Goal: Ask a question

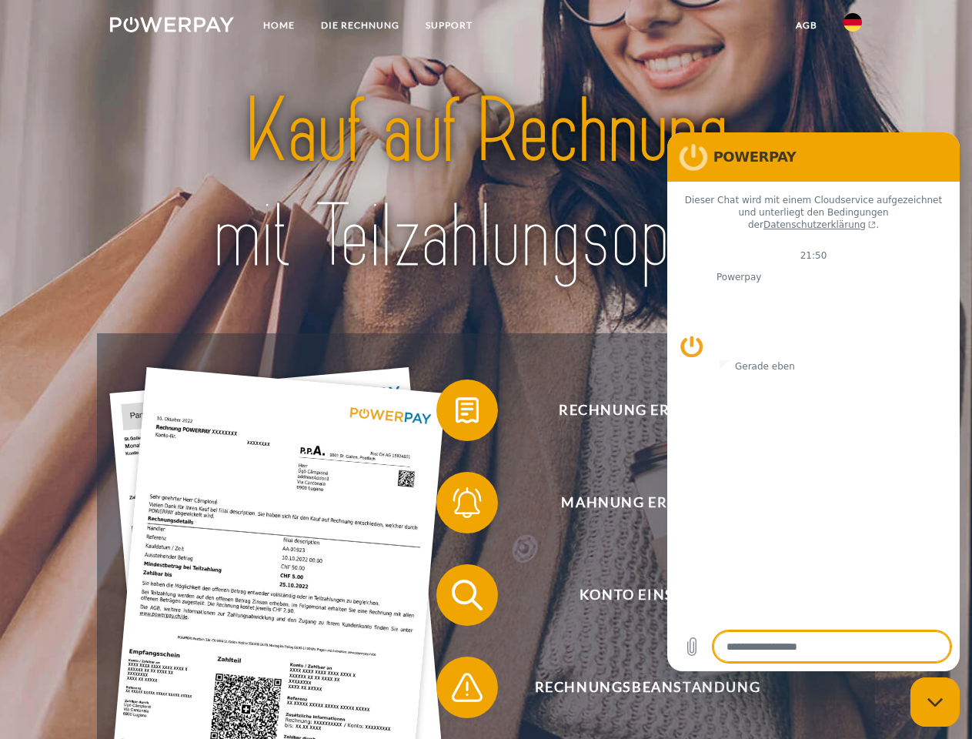
click at [172, 27] on img at bounding box center [172, 24] width 124 height 15
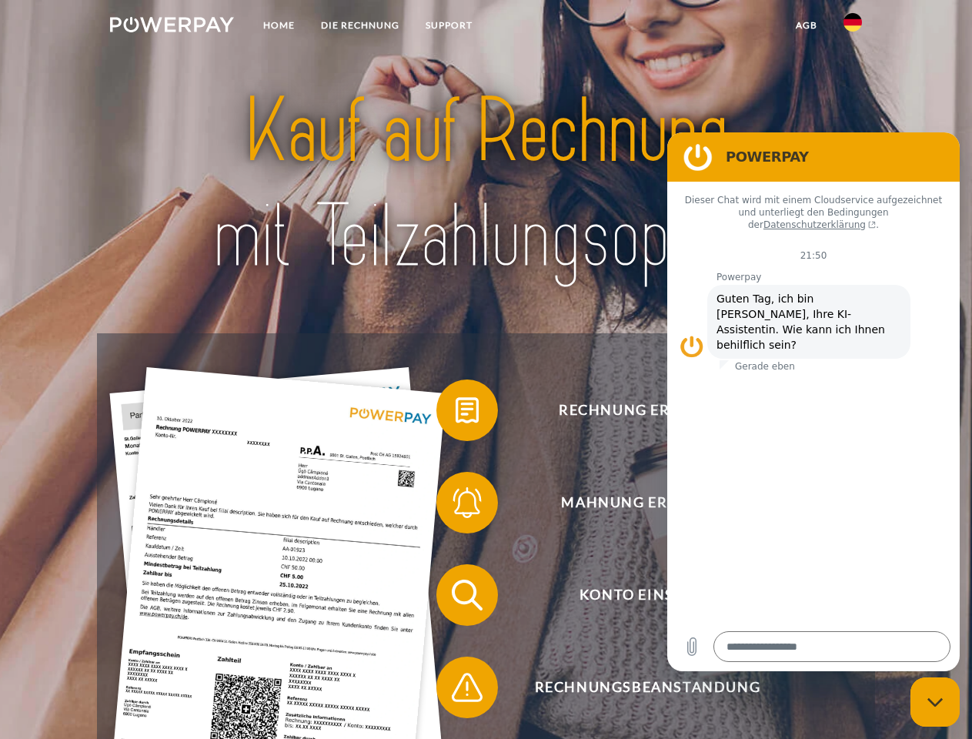
click at [852, 27] on img at bounding box center [852, 22] width 18 height 18
click at [805, 25] on link "agb" at bounding box center [806, 26] width 48 height 28
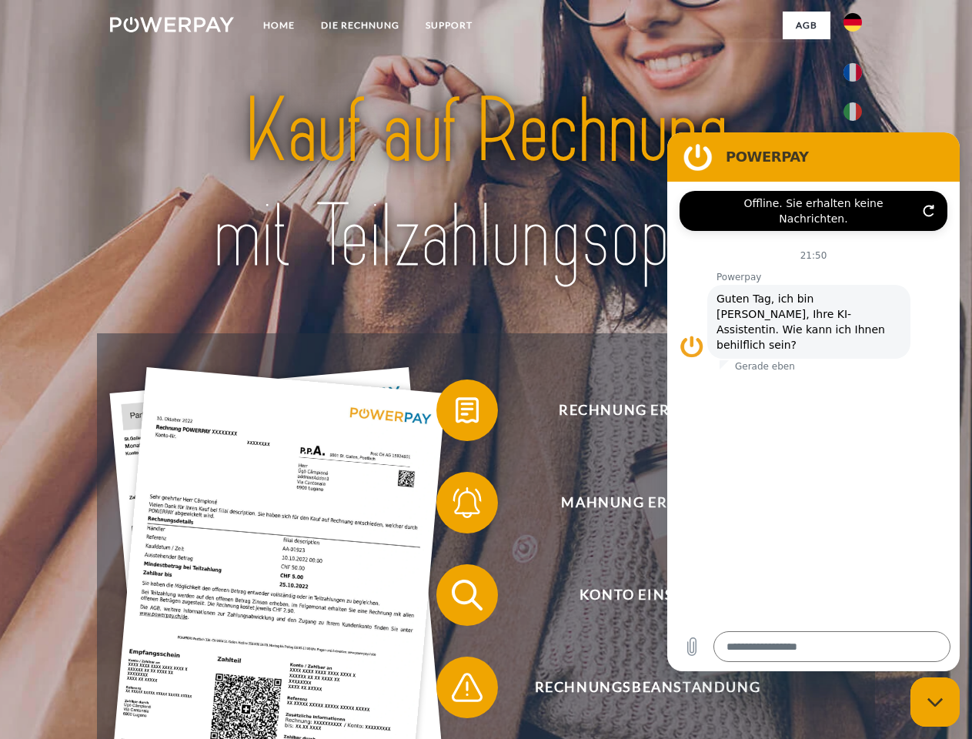
click at [455, 413] on span at bounding box center [443, 410] width 77 height 77
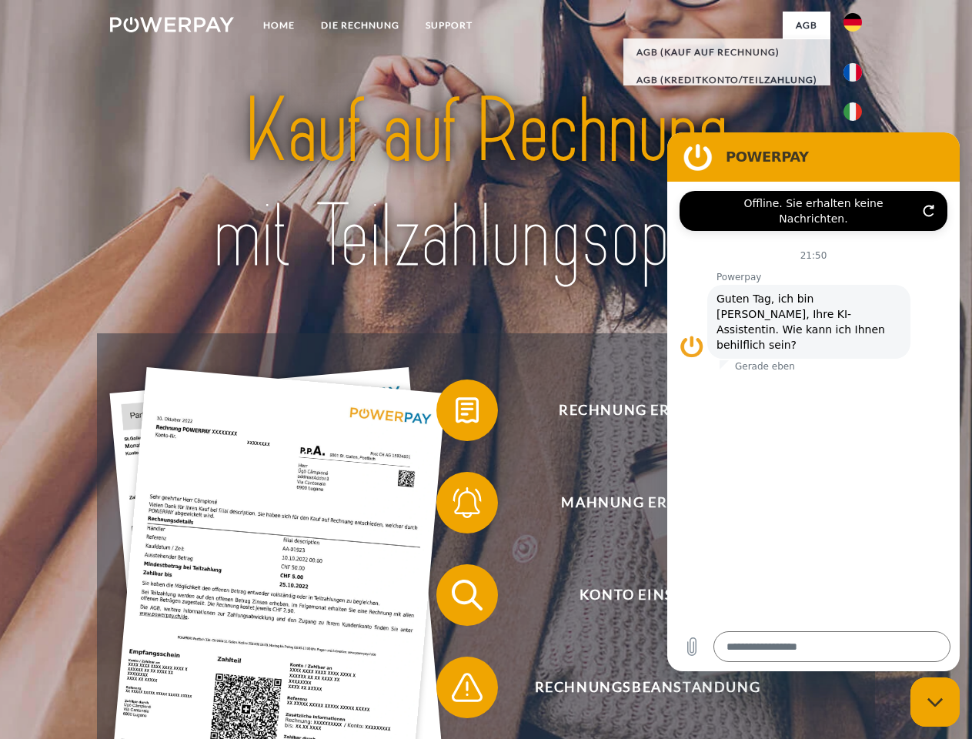
click at [455, 505] on div "Rechnung erhalten? Mahnung erhalten? Konto einsehen" at bounding box center [485, 640] width 777 height 615
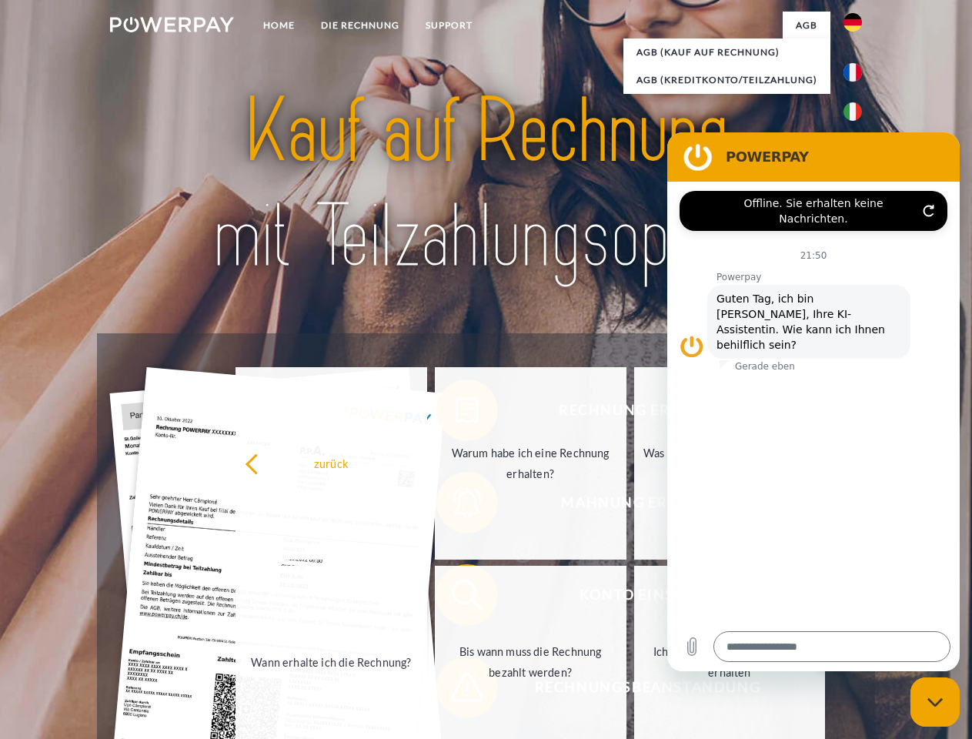
click at [455, 598] on link "Bis wann muss die Rechnung bezahlt werden?" at bounding box center [531, 661] width 192 height 192
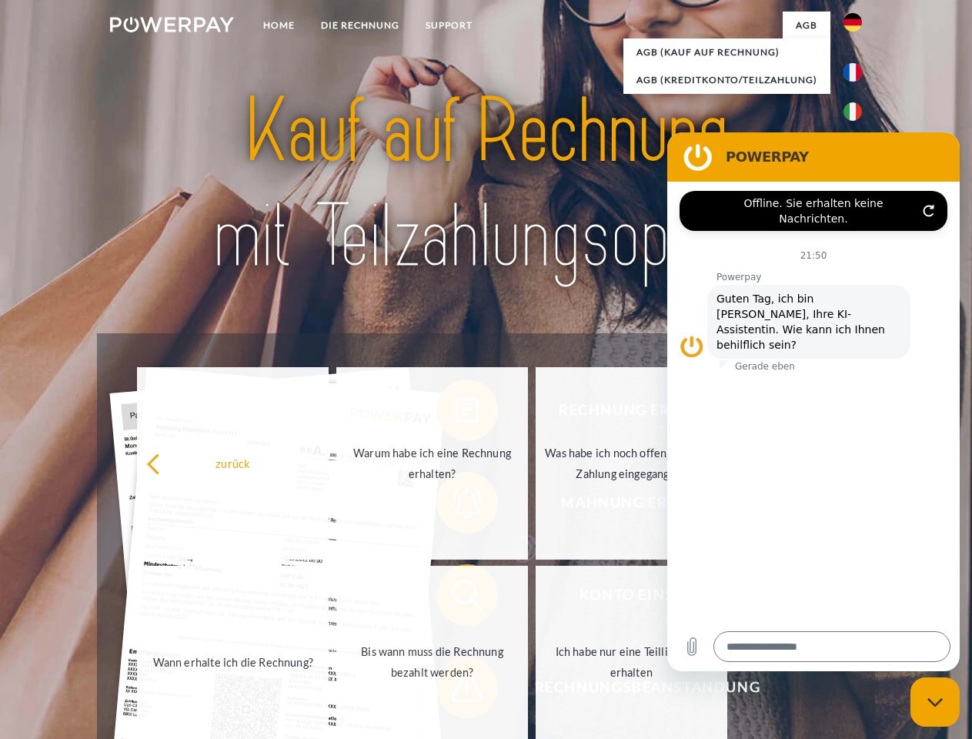
click at [455, 690] on span at bounding box center [443, 687] width 77 height 77
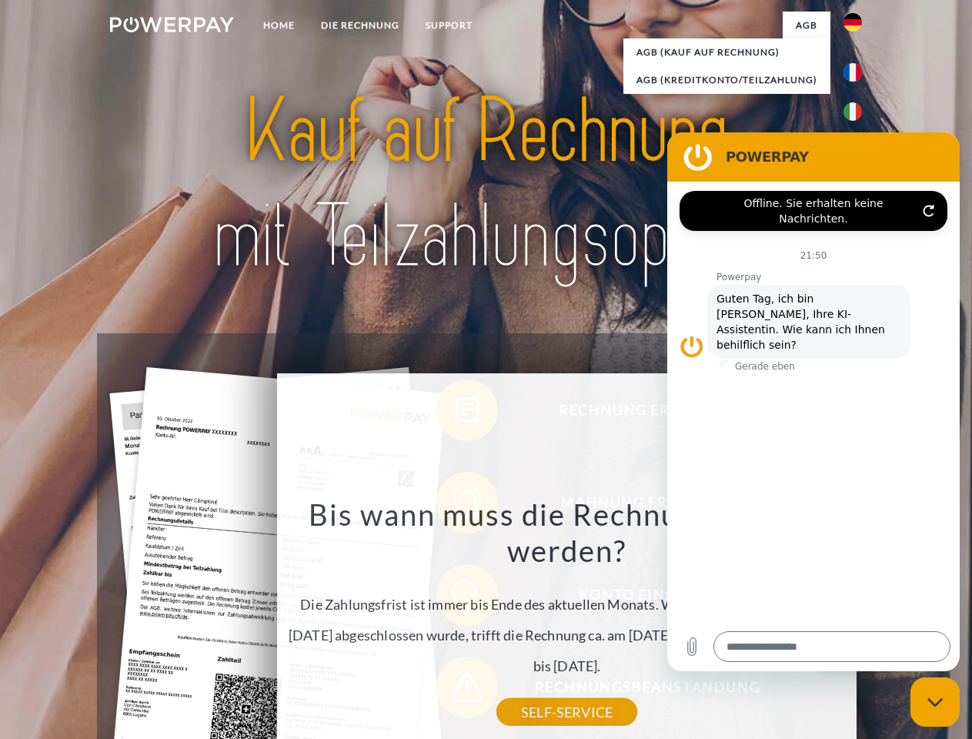
click at [935, 702] on icon "Messaging-Fenster schließen" at bounding box center [935, 702] width 16 height 10
type textarea "*"
